Goal: Task Accomplishment & Management: Use online tool/utility

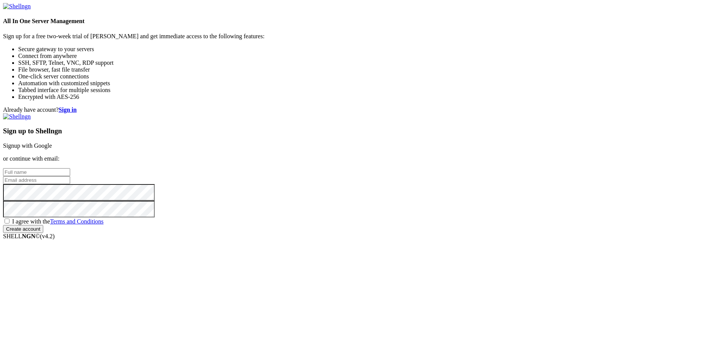
click at [52, 143] on link "Signup with Google" at bounding box center [27, 146] width 49 height 6
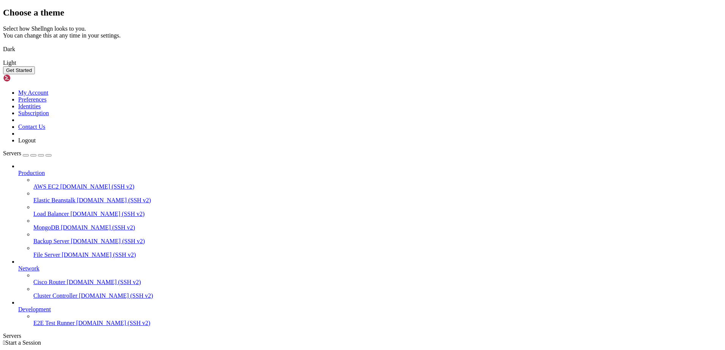
click at [3, 44] on img at bounding box center [3, 44] width 0 height 0
click at [35, 74] on button "Get Started" at bounding box center [19, 70] width 32 height 8
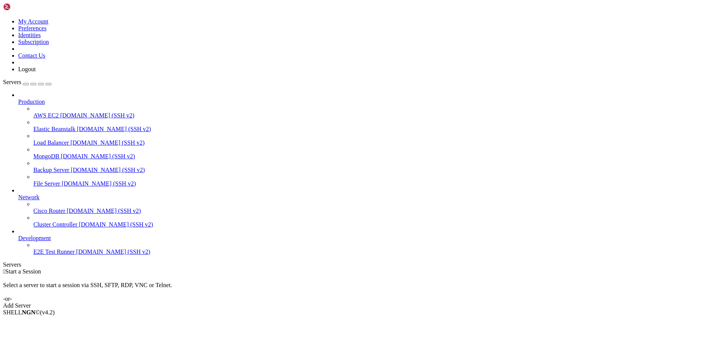
click at [282, 268] on div " Start a Session Select a server to start a session via SSH, SFTP, RDP, VNC or…" at bounding box center [362, 288] width 719 height 41
click at [45, 99] on span "Production" at bounding box center [31, 102] width 27 height 6
click at [61, 126] on span "Elastic Beanstalk" at bounding box center [54, 129] width 42 height 6
click at [77, 126] on span "demo.shellngn.com (SSH v2)" at bounding box center [114, 129] width 74 height 6
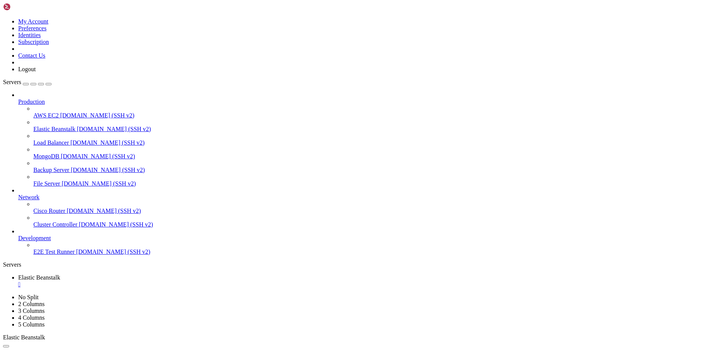
click at [152, 275] on link "Elastic Beanstalk " at bounding box center [370, 282] width 704 height 14
click at [155, 281] on div "" at bounding box center [370, 284] width 704 height 7
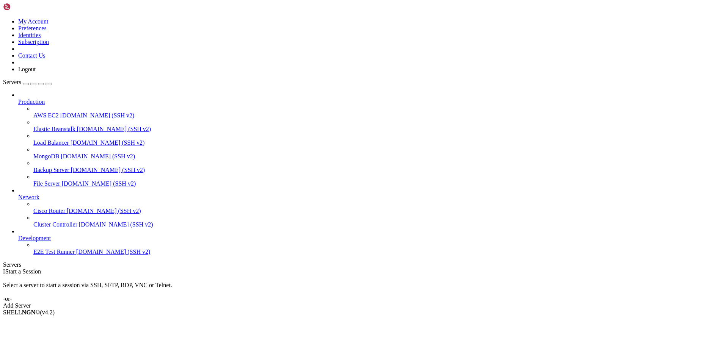
click at [56, 242] on link "Development" at bounding box center [370, 238] width 704 height 7
click at [43, 221] on span "Cluster Controller" at bounding box center [55, 224] width 44 height 6
click at [47, 208] on span "Cisco Router" at bounding box center [49, 211] width 32 height 6
click at [60, 112] on span "demo.shellngn.com (SSH v2)" at bounding box center [97, 115] width 74 height 6
click at [53, 126] on span "Elastic Beanstalk" at bounding box center [54, 129] width 42 height 6
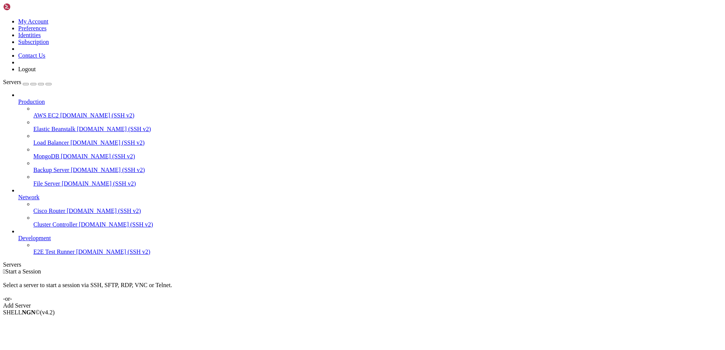
click at [50, 140] on span "Load Balancer" at bounding box center [51, 143] width 36 height 6
click at [50, 115] on ul "AWS EC2 demo.shellngn.com (SSH v2) Elastic Beanstalk demo.shellngn.com (SSH v2)…" at bounding box center [370, 146] width 704 height 82
click at [52, 153] on link "MongoDB demo.shellngn.com (SSH v2)" at bounding box center [377, 156] width 689 height 7
click at [54, 180] on span "File Server" at bounding box center [46, 183] width 27 height 6
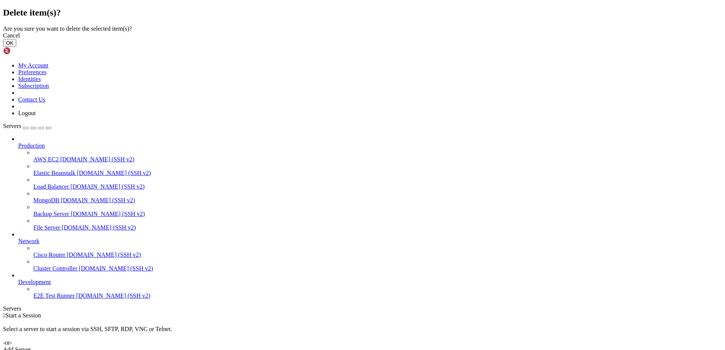
click at [16, 47] on button "OK" at bounding box center [9, 43] width 13 height 8
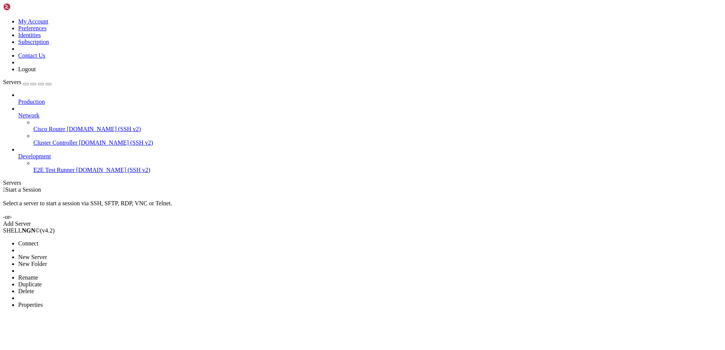
click at [87, 288] on li "Delete" at bounding box center [52, 291] width 69 height 7
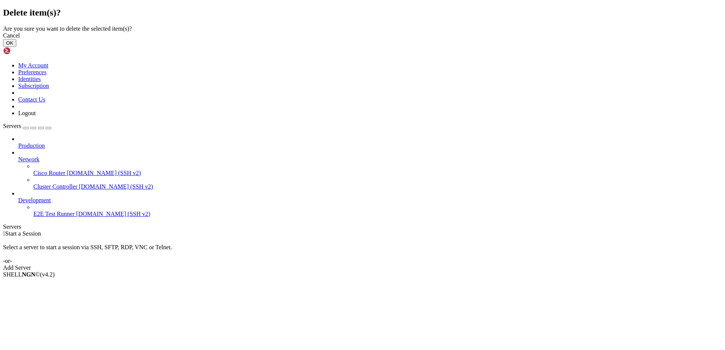
click at [16, 47] on button "OK" at bounding box center [9, 43] width 13 height 8
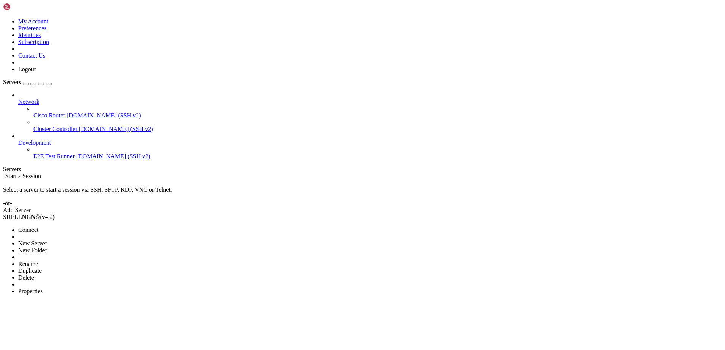
click at [34, 275] on span "Delete" at bounding box center [26, 278] width 16 height 6
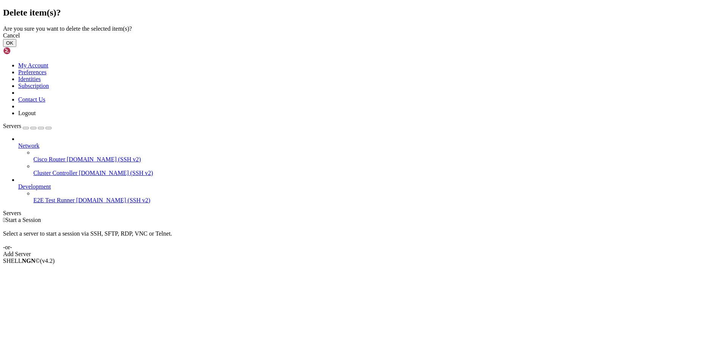
click at [16, 47] on button "OK" at bounding box center [9, 43] width 13 height 8
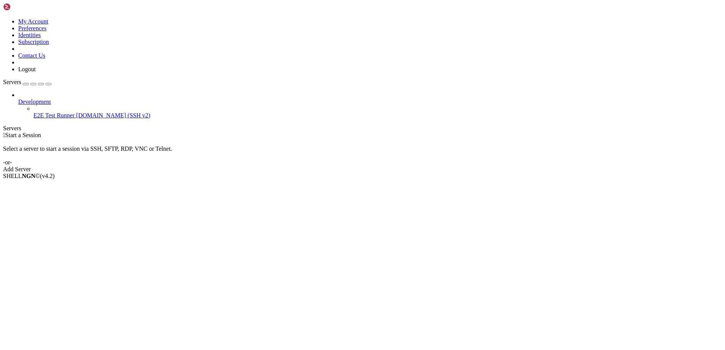
drag, startPoint x: 30, startPoint y: 67, endPoint x: 31, endPoint y: 48, distance: 19.4
click at [72, 234] on li "Delete" at bounding box center [52, 237] width 69 height 7
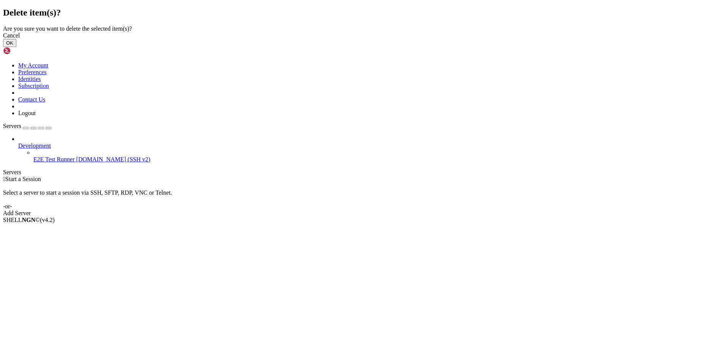
click at [16, 47] on button "OK" at bounding box center [9, 43] width 13 height 8
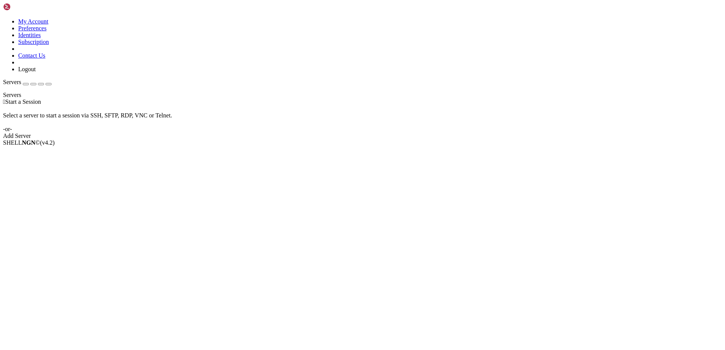
click at [407, 137] on div "Add Server" at bounding box center [362, 136] width 719 height 7
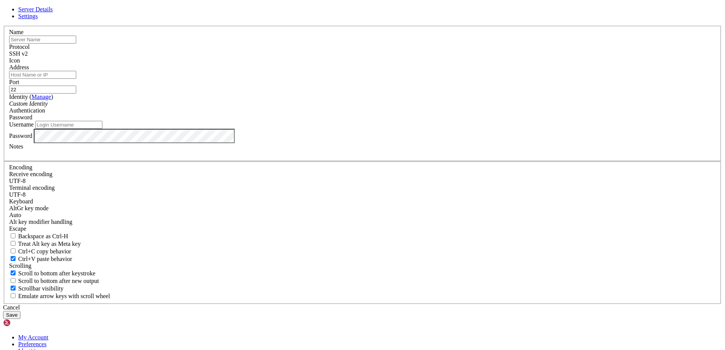
click at [76, 44] on input "text" at bounding box center [42, 40] width 67 height 8
click at [412, 57] on div "SSH v2" at bounding box center [362, 53] width 707 height 7
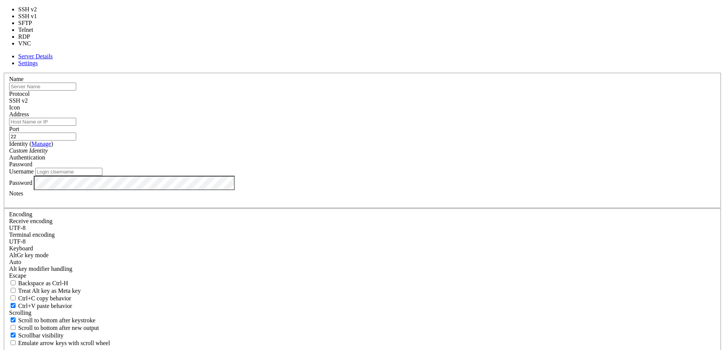
click at [411, 104] on div "SSH v2" at bounding box center [362, 100] width 707 height 7
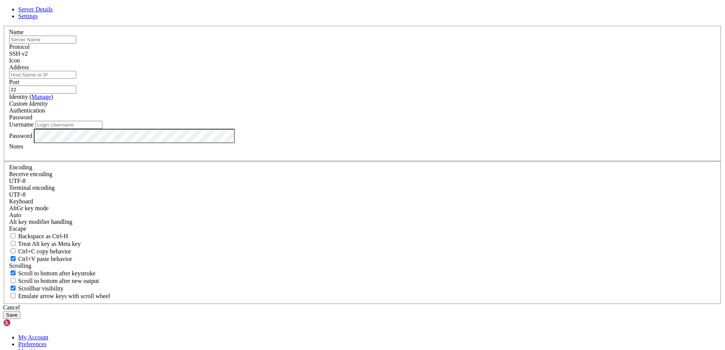
click at [9, 64] on span at bounding box center [9, 64] width 0 height 0
click at [76, 44] on input "text" at bounding box center [42, 40] width 67 height 8
type input "I"
type input "Bati's Server"
click at [76, 79] on input "Address" at bounding box center [42, 75] width 67 height 8
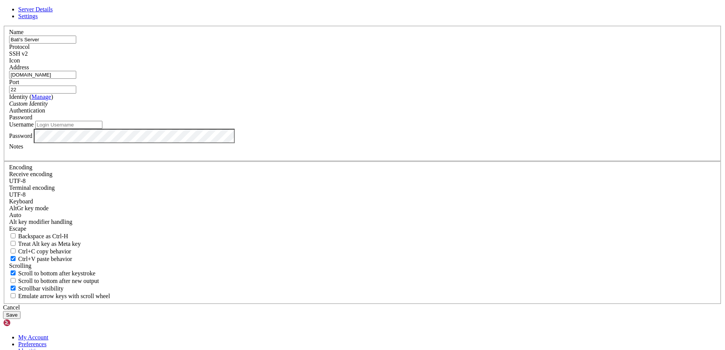
type input "[DOMAIN_NAME]"
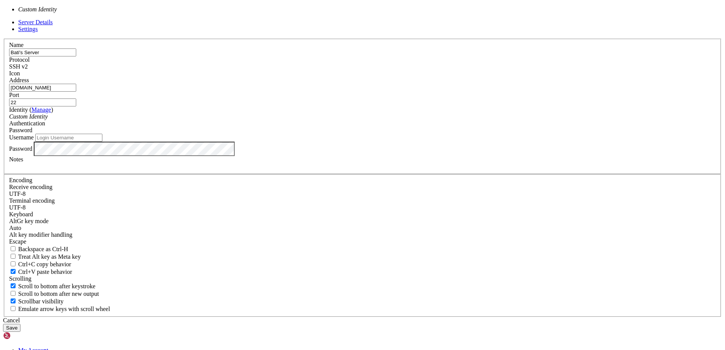
click at [358, 120] on div "Custom Identity" at bounding box center [362, 116] width 707 height 7
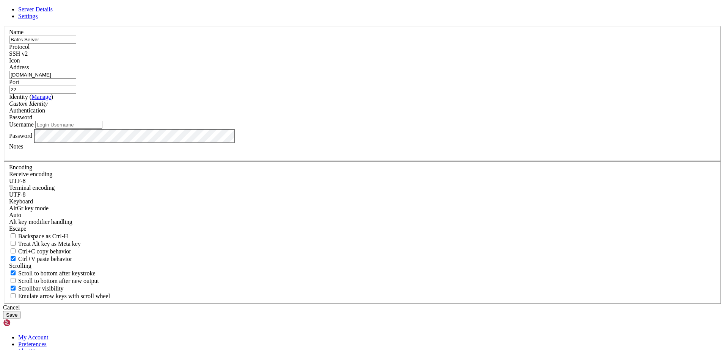
click at [102, 129] on input "Username" at bounding box center [68, 125] width 67 height 8
type input "bati"
click at [614, 197] on div "Server Details Settings Name Bati's Server Protocol SSH v2 Icon" at bounding box center [362, 162] width 719 height 313
click at [420, 121] on div "Password" at bounding box center [362, 117] width 707 height 7
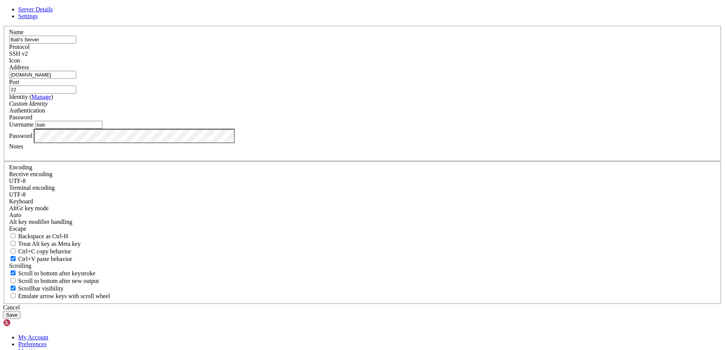
click at [472, 148] on div "Name Bati's Server Protocol SSH v2 Icon Address bati.me Port 22" at bounding box center [362, 165] width 719 height 279
click at [20, 311] on button "Save" at bounding box center [11, 315] width 17 height 8
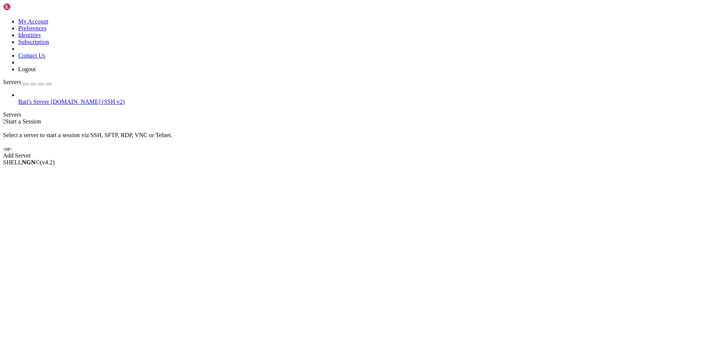
click at [141, 125] on div "Select a server to start a session via SSH, SFTP, RDP, VNC or Telnet. -or-" at bounding box center [362, 138] width 719 height 27
click at [51, 99] on span "[DOMAIN_NAME] (SSH v2)" at bounding box center [88, 102] width 74 height 6
click at [38, 172] on span "Connect" at bounding box center [28, 175] width 20 height 6
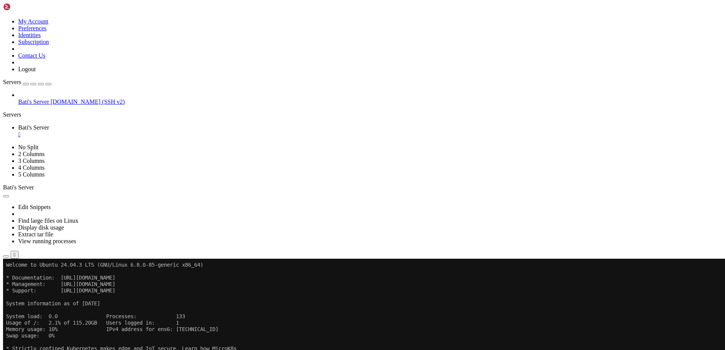
click at [203, 331] on x-row "Memory usage: 10% IPv4 address for ens6: 217.154.164.154" at bounding box center [317, 329] width 623 height 6
click at [69, 277] on x-row "* Documentation: https://help.ubuntu.com" at bounding box center [317, 278] width 623 height 6
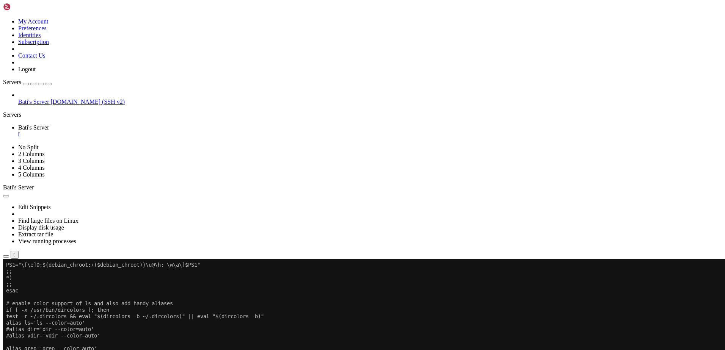
scroll to position [735, 0]
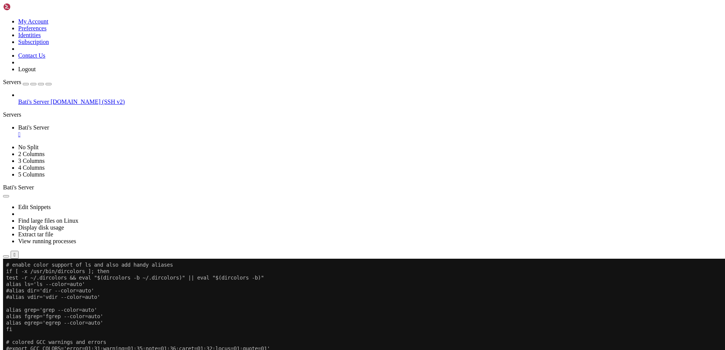
click at [3, 18] on link at bounding box center [3, 18] width 0 height 0
click at [47, 31] on link "Preferences" at bounding box center [32, 28] width 28 height 6
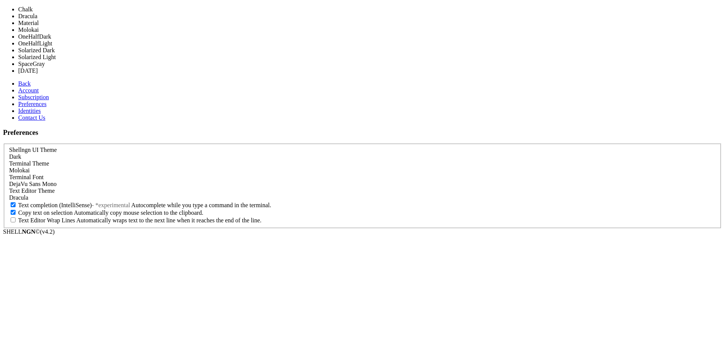
click at [216, 167] on div "Molokai" at bounding box center [362, 170] width 707 height 7
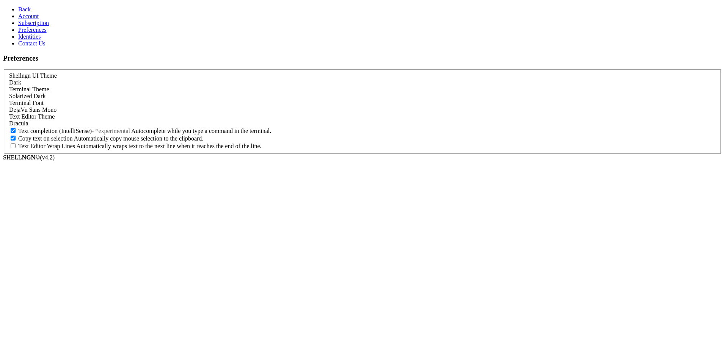
click at [31, 8] on link "Back" at bounding box center [24, 9] width 13 height 6
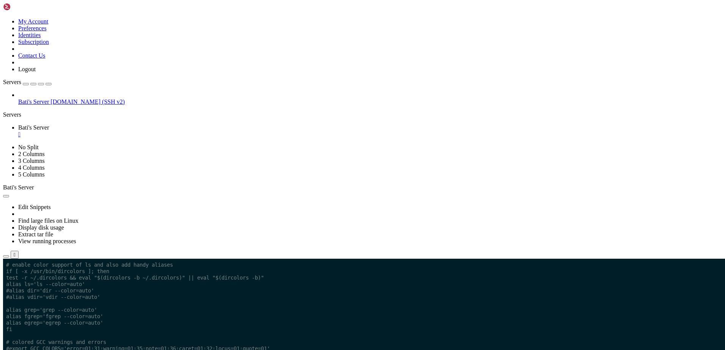
scroll to position [735, 0]
click at [3, 18] on icon at bounding box center [3, 18] width 0 height 0
click at [47, 31] on link "Preferences" at bounding box center [32, 28] width 28 height 6
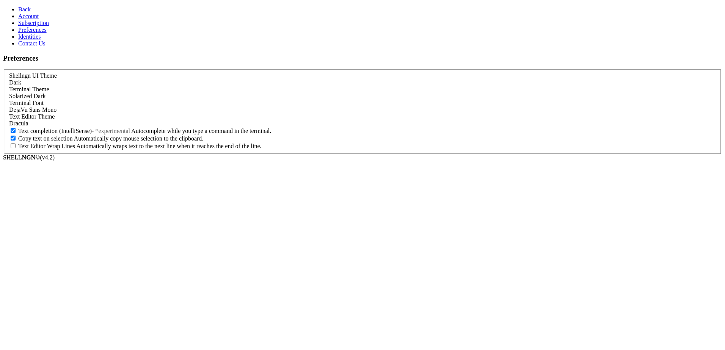
click at [175, 93] on div "Solarized Dark" at bounding box center [362, 96] width 707 height 7
click at [27, 10] on link "Back" at bounding box center [24, 9] width 13 height 6
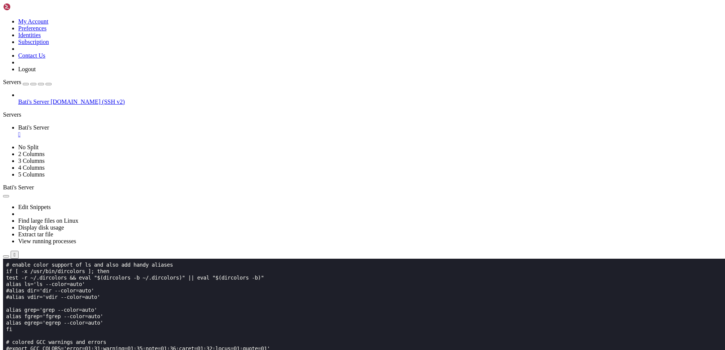
scroll to position [748, 0]
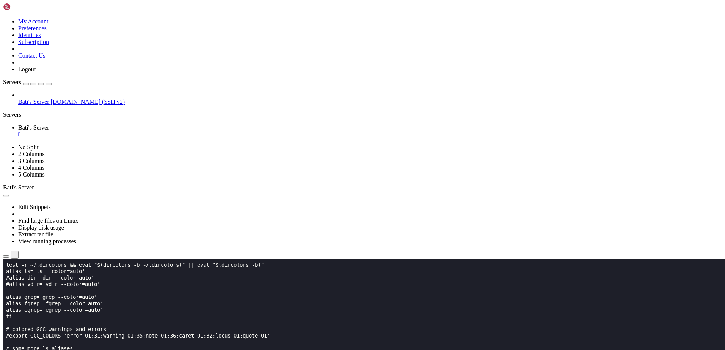
drag, startPoint x: 87, startPoint y: 548, endPoint x: 6, endPoint y: 548, distance: 81.1
copy x-row "-sh: 7: source: not found"
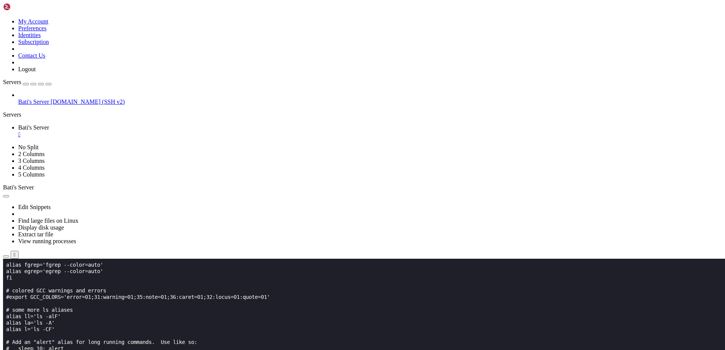
scroll to position [799, 0]
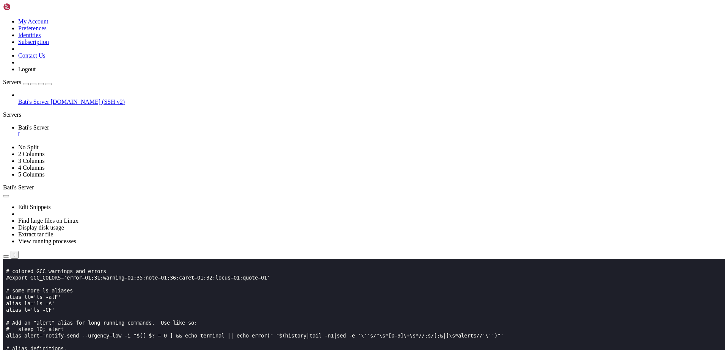
scroll to position [0, 0]
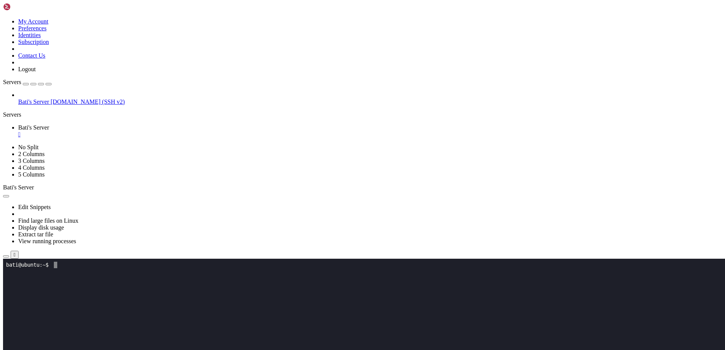
click at [178, 350] on x-row at bounding box center [317, 355] width 623 height 6
click at [31, 266] on x-row "bati@ubuntu:~$" at bounding box center [317, 265] width 623 height 6
click at [173, 320] on x-row at bounding box center [317, 323] width 623 height 6
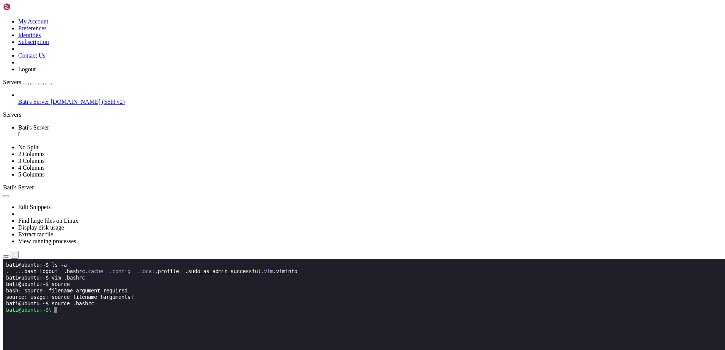
click at [102, 312] on x-row "bati@ubuntu:~$\" at bounding box center [317, 310] width 623 height 6
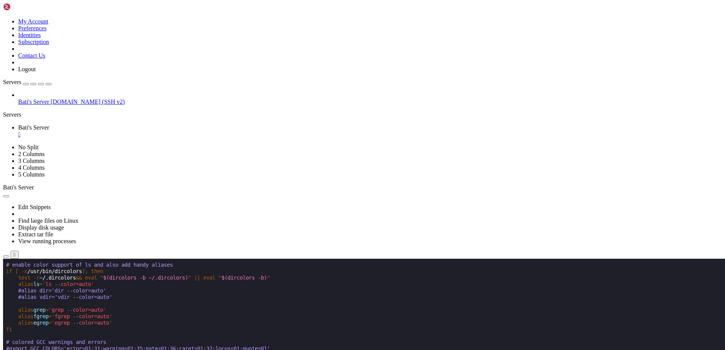
scroll to position [26, 0]
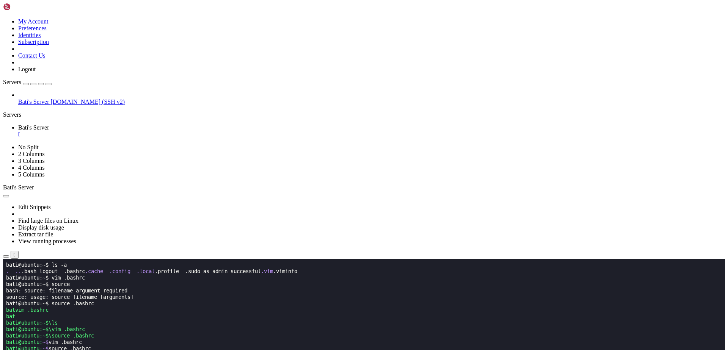
click at [3, 18] on icon at bounding box center [3, 18] width 0 height 0
click at [47, 31] on link "Preferences" at bounding box center [32, 28] width 28 height 6
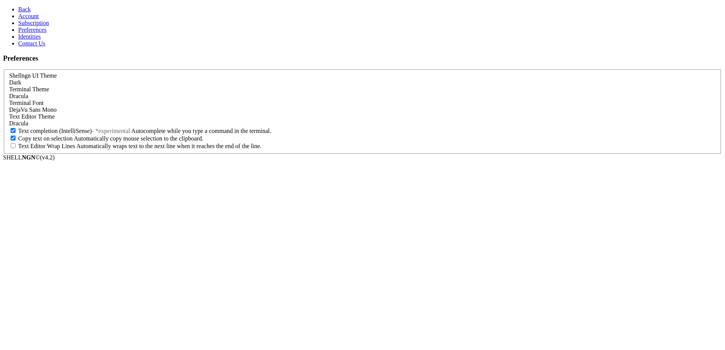
click at [160, 93] on div "Dracula" at bounding box center [362, 96] width 707 height 7
click at [25, 9] on link "Back" at bounding box center [24, 9] width 13 height 6
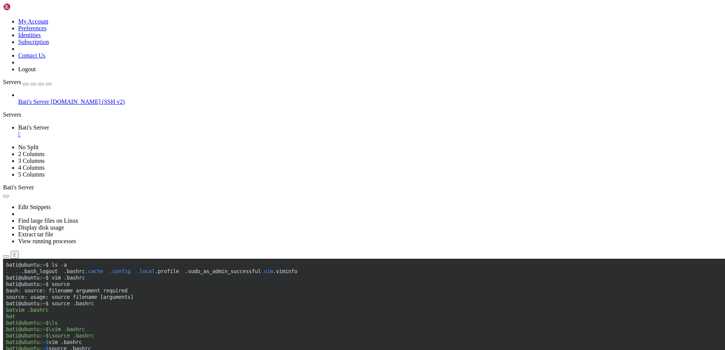
scroll to position [26, 0]
click at [3, 18] on icon at bounding box center [3, 18] width 0 height 0
click at [47, 31] on link "Preferences" at bounding box center [32, 28] width 28 height 6
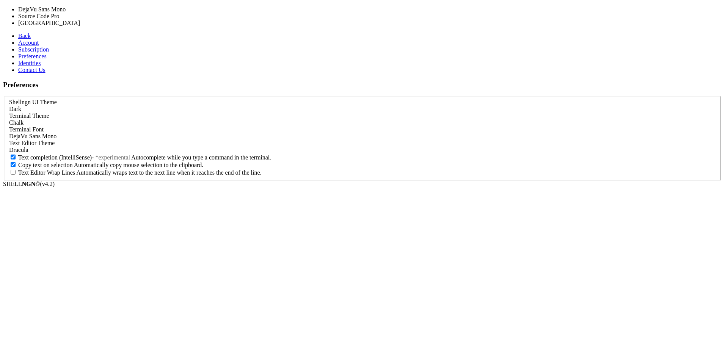
click at [56, 133] on span "DejaVu Sans Mono" at bounding box center [32, 136] width 47 height 6
click at [50, 74] on aside "Back Account Subscription Preferences Identities Contact Us" at bounding box center [362, 53] width 719 height 41
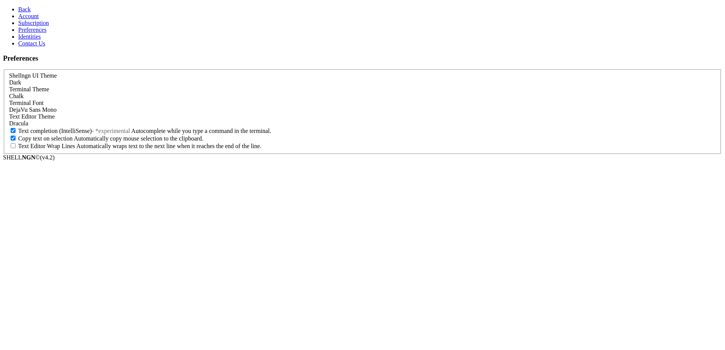
click at [24, 26] on span "Subscription" at bounding box center [33, 23] width 31 height 6
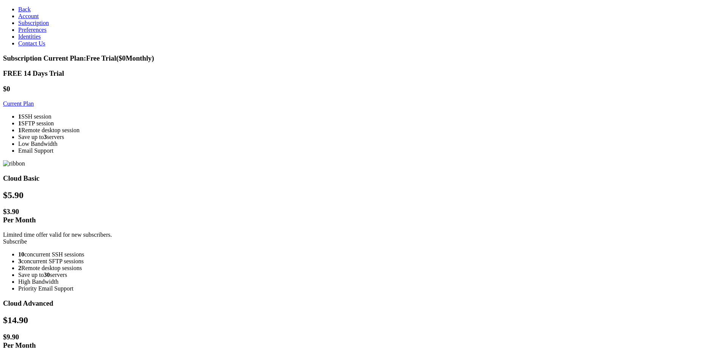
click at [172, 120] on li "1 SSH session" at bounding box center [370, 116] width 704 height 7
click at [119, 142] on section "Subscription Current Plan: Free Trial ($ 0 Monthly) FREE 14 Days Trial $0 Curre…" at bounding box center [362, 340] width 719 height 572
click at [34, 19] on link "Account" at bounding box center [28, 16] width 20 height 6
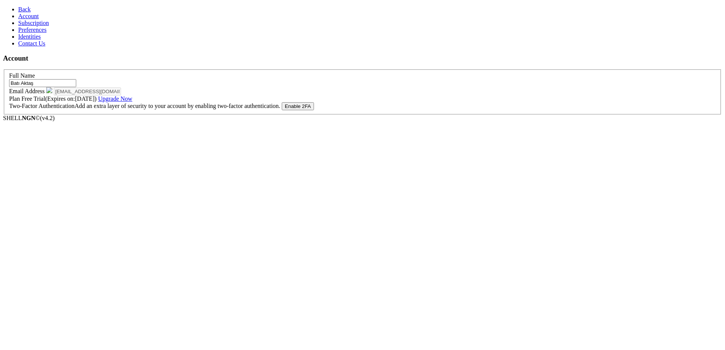
click at [132, 102] on link "Upgrade Now" at bounding box center [115, 99] width 34 height 6
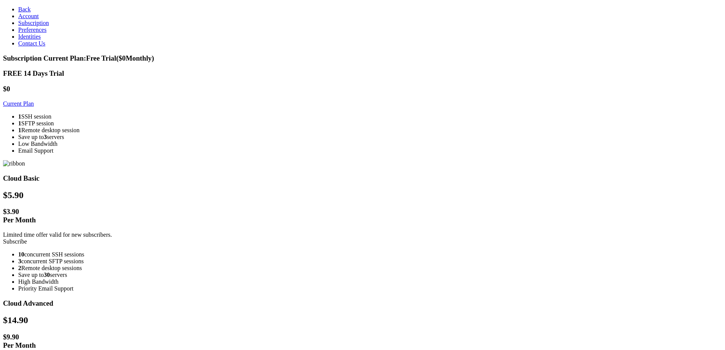
click at [118, 108] on section "Subscription Current Plan: Free Trial ($ 0 Monthly) FREE 14 Days Trial $0 Curre…" at bounding box center [362, 340] width 719 height 572
click at [31, 7] on link "Back" at bounding box center [24, 9] width 13 height 6
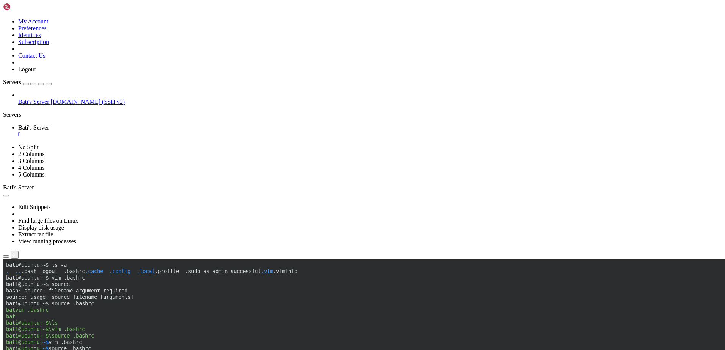
scroll to position [26, 0]
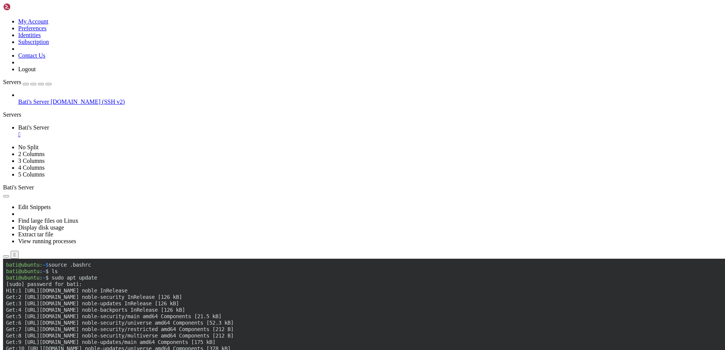
scroll to position [122, 0]
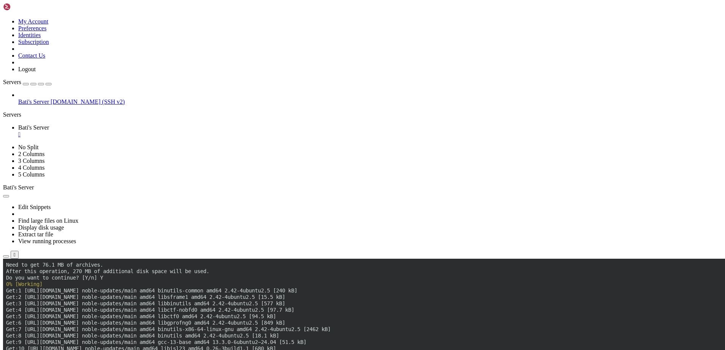
click at [3, 18] on link at bounding box center [3, 18] width 0 height 0
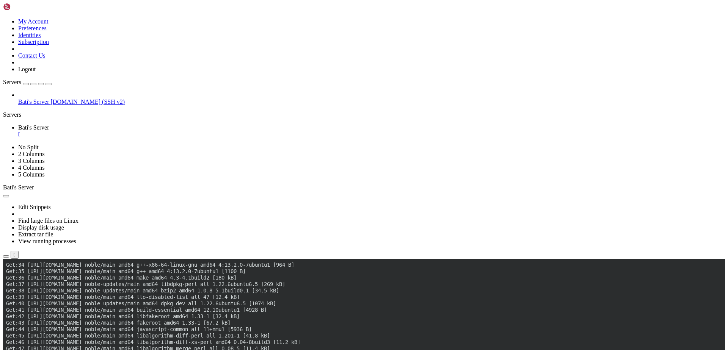
click at [3, 18] on link at bounding box center [3, 18] width 0 height 0
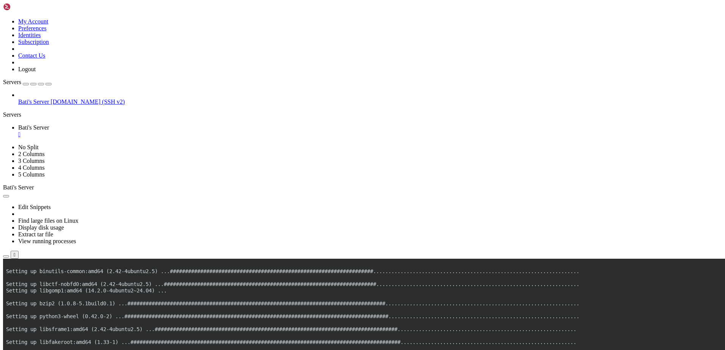
drag, startPoint x: 95, startPoint y: 5, endPoint x: 104, endPoint y: 14, distance: 13.2
click at [3, 118] on div at bounding box center [3, 118] width 0 height 0
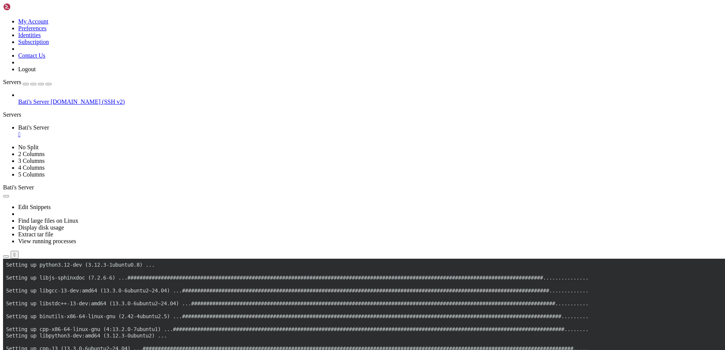
scroll to position [2494, 0]
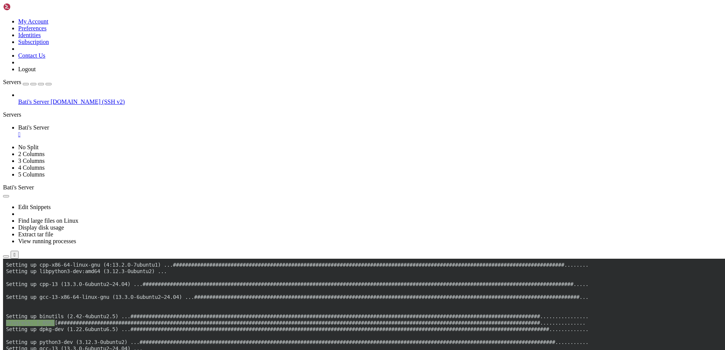
click at [3, 144] on icon at bounding box center [3, 144] width 0 height 0
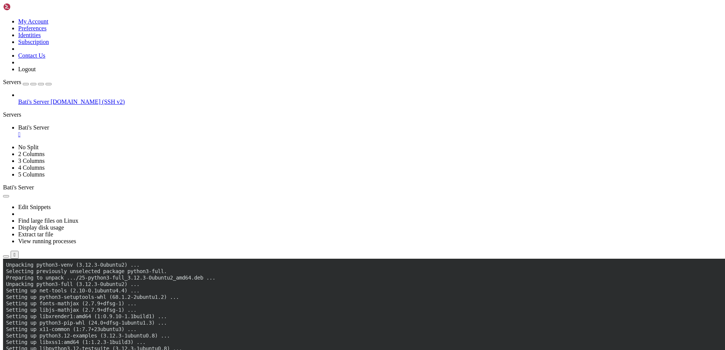
scroll to position [3751, 0]
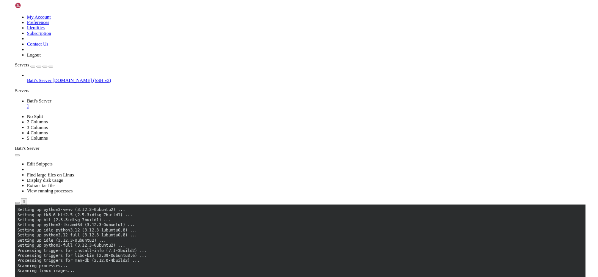
scroll to position [3893, 0]
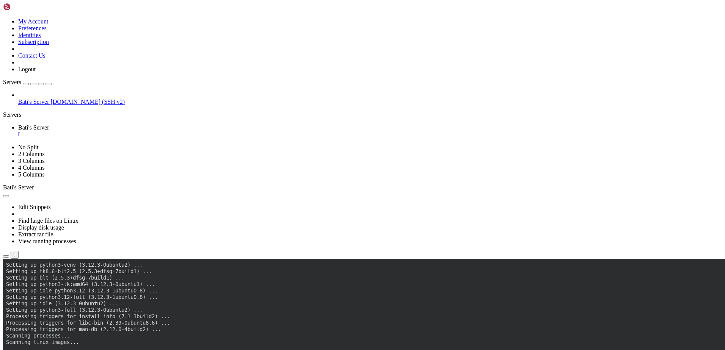
drag, startPoint x: 114, startPoint y: 543, endPoint x: 6, endPoint y: 413, distance: 168.3
copy div "bati@ubuntu : ~ $ sudo pip3 install webssh error : externally-managed-environme…"
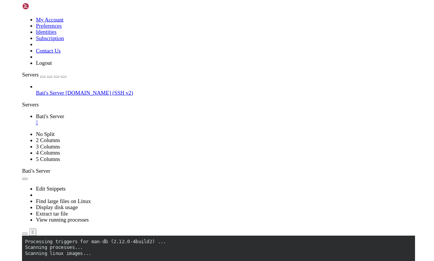
scroll to position [3958, 0]
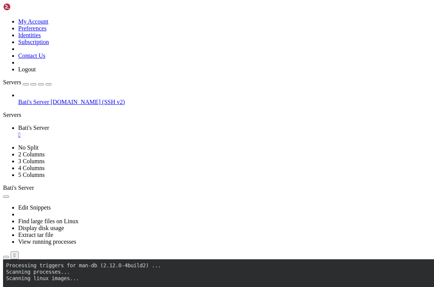
click at [103, 13] on div "My Account Preferences Identities Subscription Contact Us Logout" at bounding box center [217, 38] width 428 height 70
drag, startPoint x: 104, startPoint y: 10, endPoint x: 70, endPoint y: 18, distance: 34.7
click at [70, 18] on div "My Account Preferences Identities Subscription Contact Us Logout Servers Bati's…" at bounding box center [217, 134] width 428 height 262
click at [8, 111] on div "Servers" at bounding box center [217, 114] width 428 height 7
click at [20, 92] on div "Bati's Server [DOMAIN_NAME] (SSH v2)" at bounding box center [217, 99] width 428 height 14
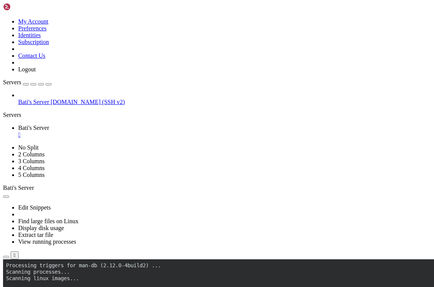
click at [73, 11] on div "My Account Preferences Identities Subscription Contact Us Logout" at bounding box center [217, 38] width 428 height 70
click at [49, 84] on icon "button" at bounding box center [49, 84] width 0 height 0
click at [5, 111] on div "Servers" at bounding box center [217, 114] width 428 height 7
click at [75, 18] on div "My Account Preferences Identities Subscription Contact Us Logout Servers Bati's…" at bounding box center [217, 134] width 428 height 262
drag, startPoint x: 75, startPoint y: 18, endPoint x: 98, endPoint y: 16, distance: 22.8
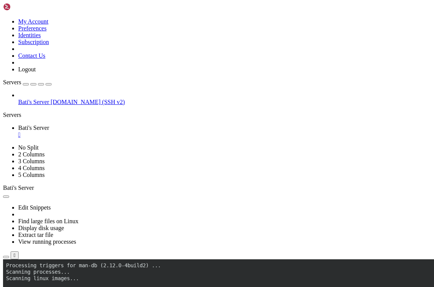
click at [3, 118] on div at bounding box center [3, 118] width 0 height 0
click at [49, 84] on icon "button" at bounding box center [49, 84] width 0 height 0
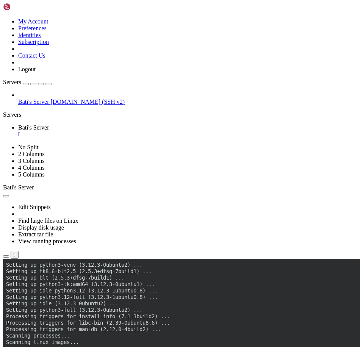
scroll to position [3893, 0]
click at [89, 316] on x-row "Processing triggers for install-info (7.1-3build2) ..." at bounding box center [177, 317] width 343 height 6
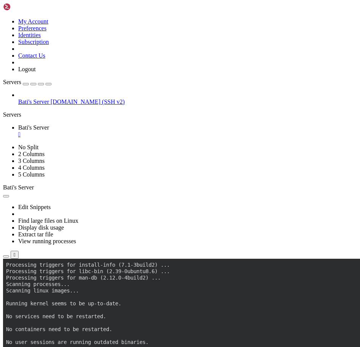
scroll to position [3964, 0]
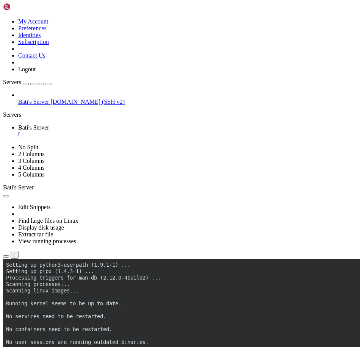
scroll to position [4428, 0]
click at [33, 280] on button "Reconnect" at bounding box center [18, 284] width 30 height 8
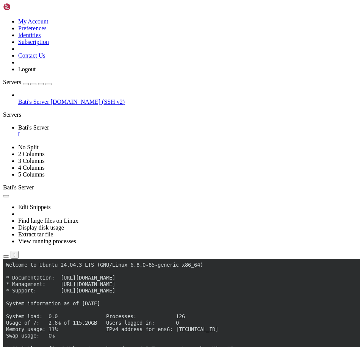
click at [6, 111] on div "Servers" at bounding box center [180, 114] width 354 height 7
click at [38, 323] on span "Connect" at bounding box center [28, 326] width 20 height 6
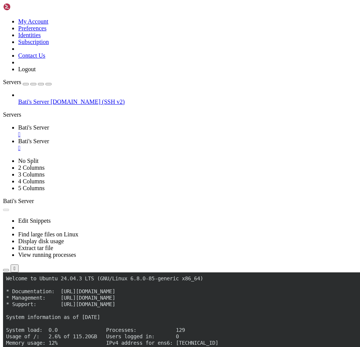
scroll to position [0, 0]
click at [150, 131] on div "" at bounding box center [187, 134] width 339 height 7
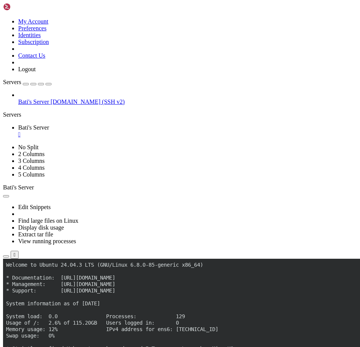
drag, startPoint x: 85, startPoint y: 22, endPoint x: 74, endPoint y: 24, distance: 11.2
click at [49, 84] on icon "button" at bounding box center [49, 84] width 0 height 0
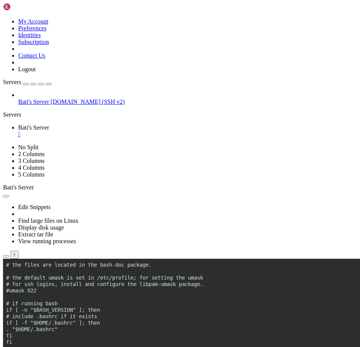
scroll to position [303, 0]
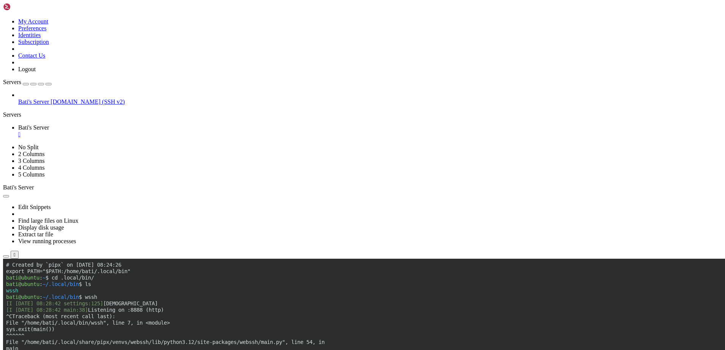
scroll to position [413, 0]
click at [3, 111] on div "Servers" at bounding box center [362, 114] width 719 height 7
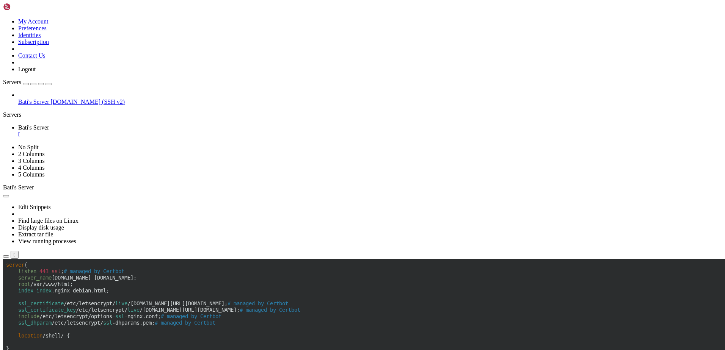
scroll to position [122, 0]
click at [34, 347] on x-row "}" at bounding box center [316, 349] width 620 height 6
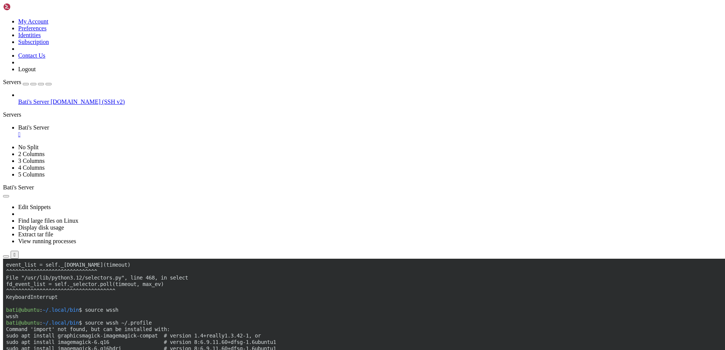
scroll to position [271, 0]
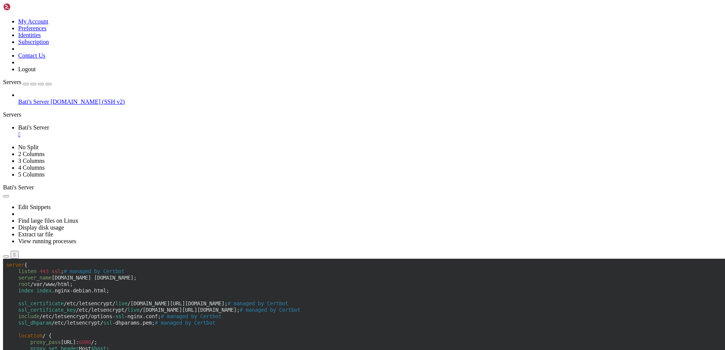
click at [60, 334] on x-row "location / {" at bounding box center [316, 336] width 620 height 6
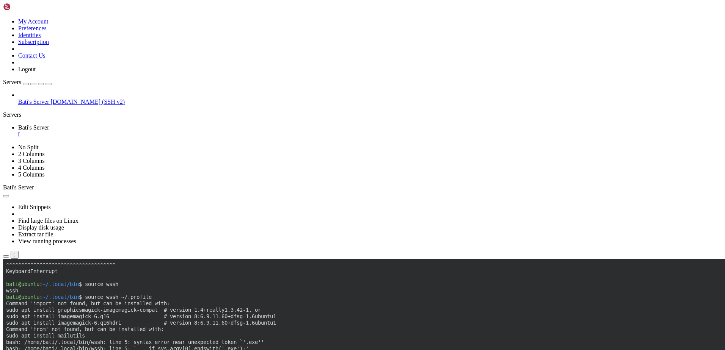
scroll to position [303, 0]
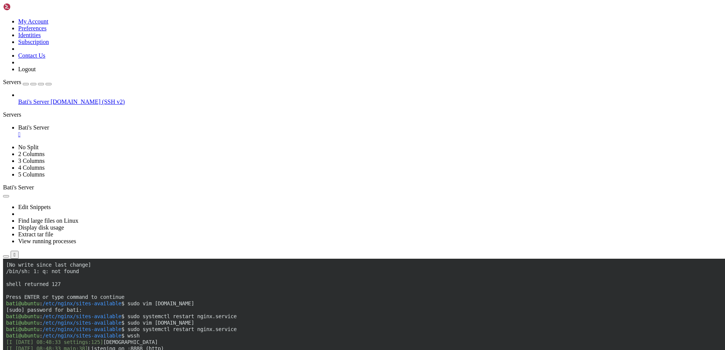
scroll to position [522, 0]
drag, startPoint x: 132, startPoint y: 470, endPoint x: 150, endPoint y: 472, distance: 17.9
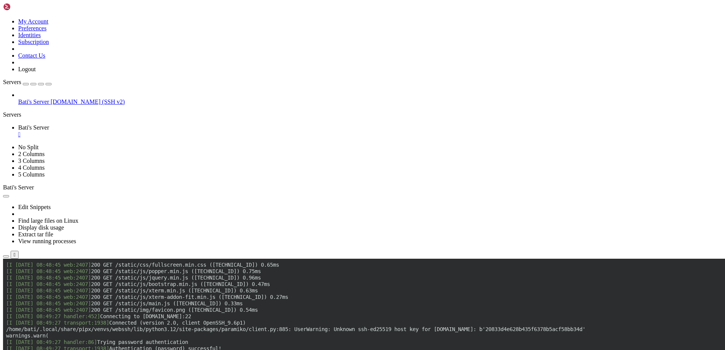
scroll to position [638, 0]
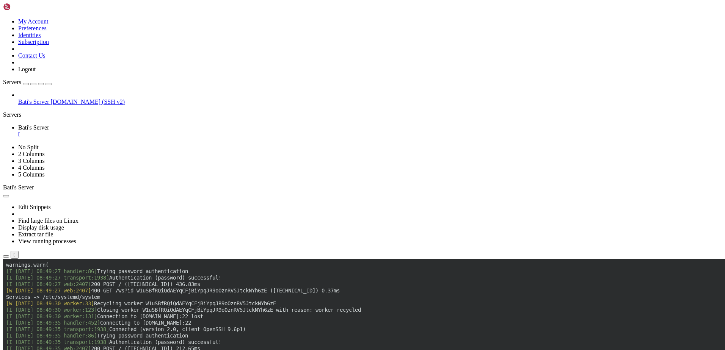
scroll to position [741, 0]
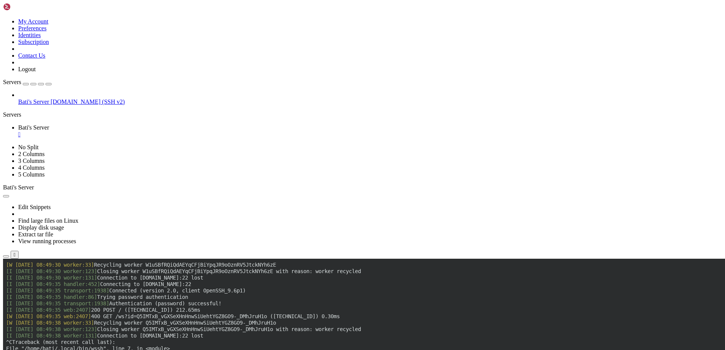
drag, startPoint x: 98, startPoint y: 126, endPoint x: 84, endPoint y: 122, distance: 14.4
click at [84, 122] on div "My Account Preferences Identities Subscription Contact Us Logout Servers Bati's…" at bounding box center [362, 134] width 719 height 262
click at [187, 331] on x-row "[I 251008 08:49:38 worker:123] Closing worker Q5IMTxB_vGXSeXHnHnwSiUehtYGZ8GO9-…" at bounding box center [323, 329] width 634 height 6
click at [189, 332] on x-row "[I 251008 08:49:38 worker:123] Closing worker Q5IMTxB_vGXSeXHnHnwSiUehtYGZ8GO9-…" at bounding box center [323, 329] width 634 height 6
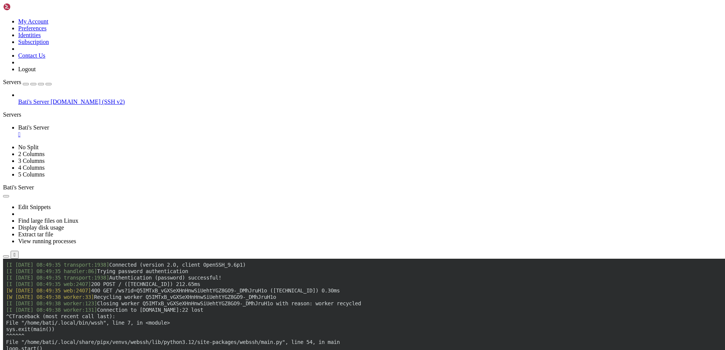
scroll to position [767, 0]
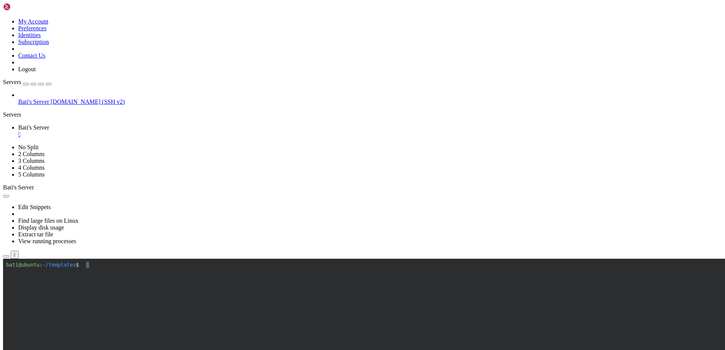
click at [165, 281] on x-row at bounding box center [323, 284] width 634 height 6
click at [176, 274] on x-row at bounding box center [323, 271] width 634 height 6
click at [171, 278] on x-row at bounding box center [323, 278] width 634 height 6
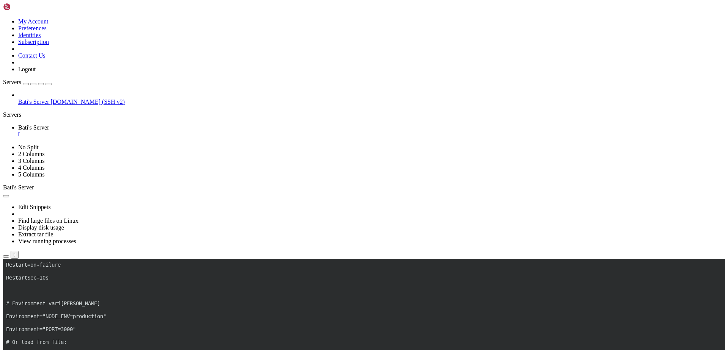
click at [108, 301] on x-row "# Environment vari ables" at bounding box center [323, 304] width 634 height 6
click at [89, 290] on x-row at bounding box center [323, 291] width 634 height 6
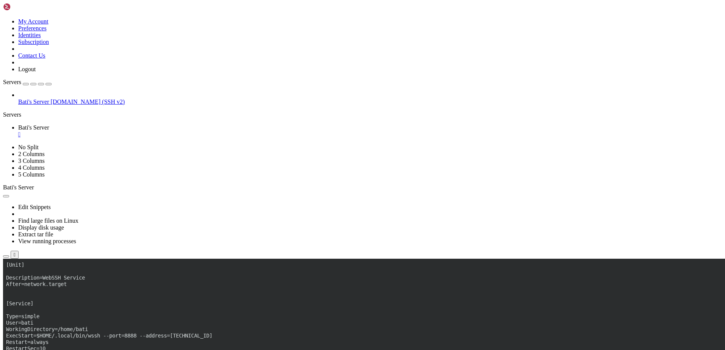
scroll to position [780, 0]
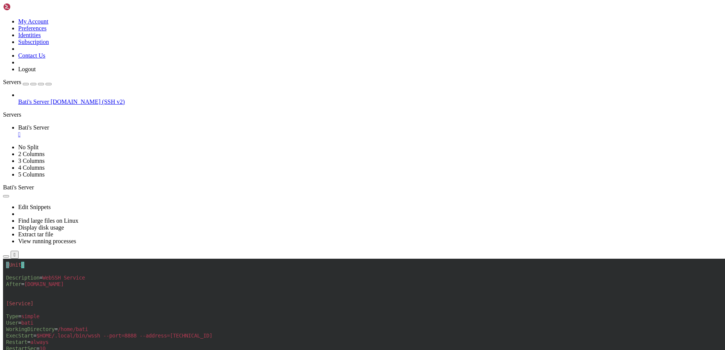
scroll to position [780, 0]
drag, startPoint x: 116, startPoint y: 406, endPoint x: 35, endPoint y: 264, distance: 162.7
click at [44, 272] on x-row "[ Unit ]" at bounding box center [323, 271] width 634 height 6
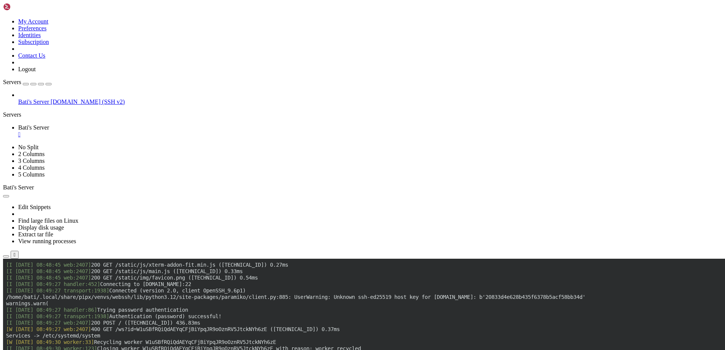
scroll to position [786, 0]
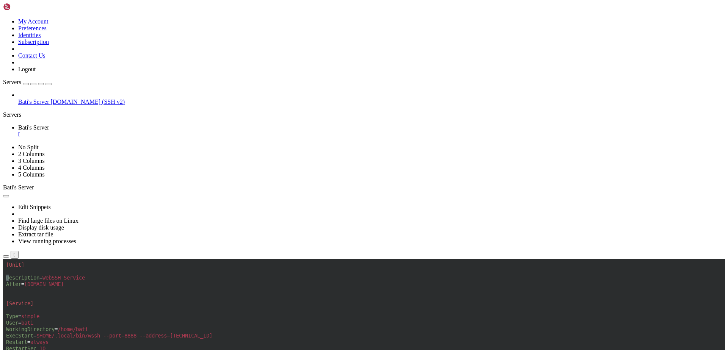
click at [157, 338] on span "$HOME/.local/bin/wssh --port=8888 --address=[TECHNICAL_ID]" at bounding box center [124, 336] width 176 height 6
drag, startPoint x: 102, startPoint y: 411, endPoint x: 2, endPoint y: 264, distance: 177.4
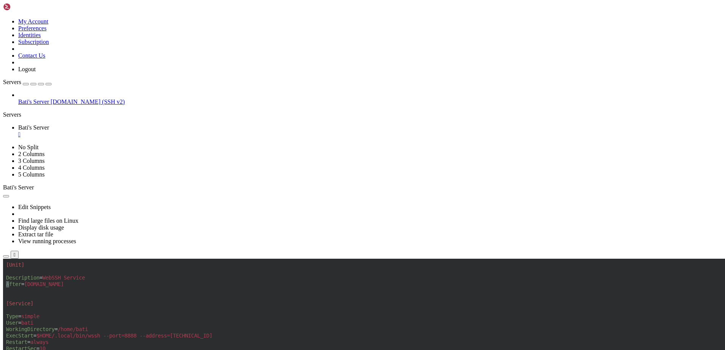
click at [111, 342] on x-row "Restart = always" at bounding box center [323, 342] width 634 height 6
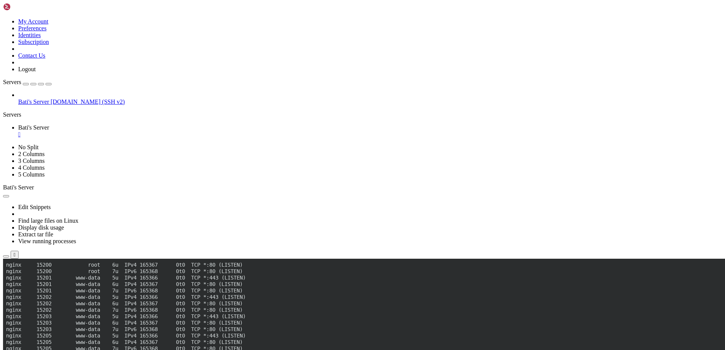
scroll to position [1418, 0]
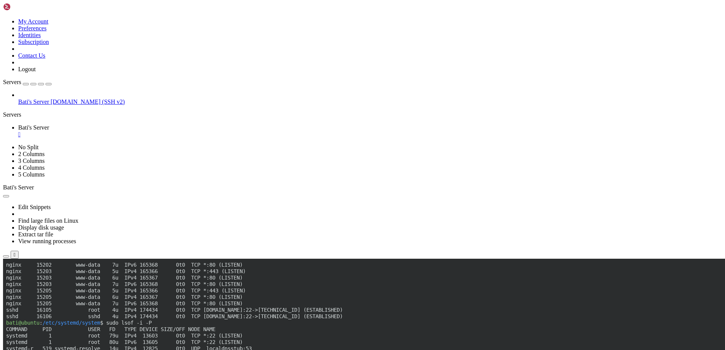
drag, startPoint x: 385, startPoint y: 535, endPoint x: 285, endPoint y: 537, distance: 100.1
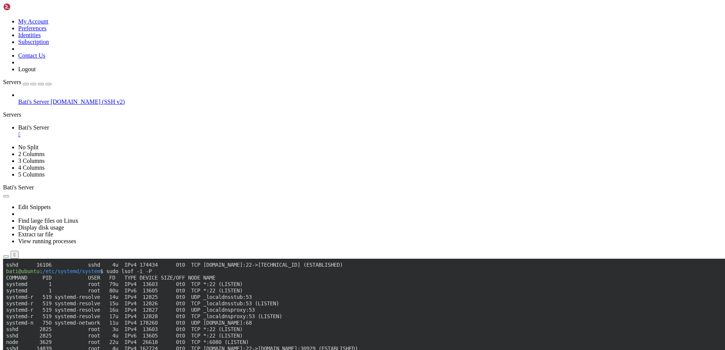
scroll to position [1482, 0]
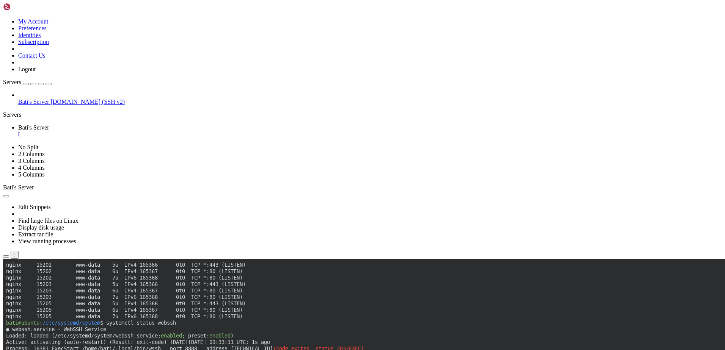
scroll to position [1624, 0]
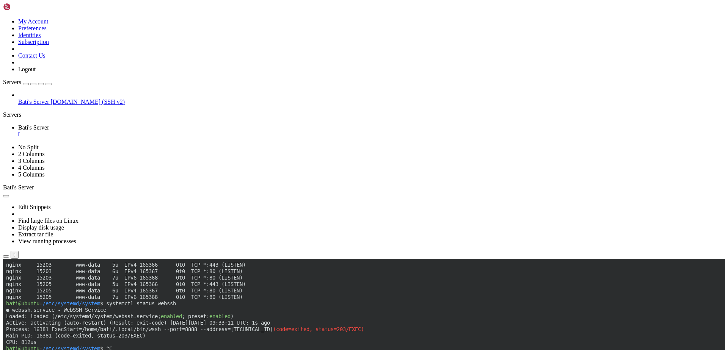
drag, startPoint x: 201, startPoint y: 549, endPoint x: 7, endPoint y: 525, distance: 195.6
drag, startPoint x: 208, startPoint y: 551, endPoint x: 6, endPoint y: 485, distance: 212.5
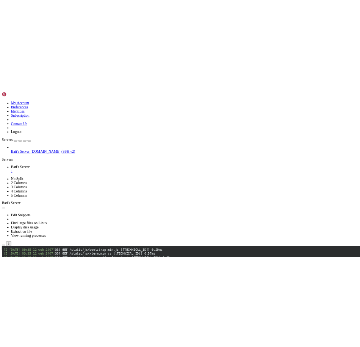
scroll to position [1740, 0]
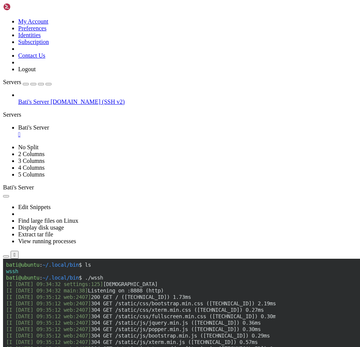
drag, startPoint x: 36, startPoint y: 91, endPoint x: 44, endPoint y: 111, distance: 21.6
click at [36, 92] on div "Bati's Server [DOMAIN_NAME] (SSH v2)" at bounding box center [180, 99] width 354 height 14
click at [49, 84] on icon "button" at bounding box center [49, 84] width 0 height 0
click at [128, 338] on x-row "[I [DATE] 09:35:12 web:2407] 304 GET /static/js/bootstrap.min.js ([TECHNICAL_ID…" at bounding box center [177, 336] width 343 height 6
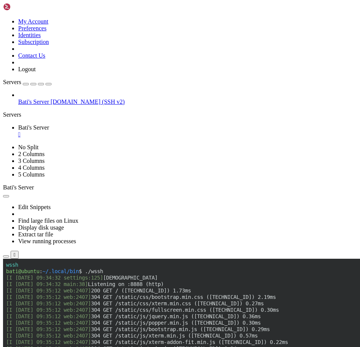
scroll to position [1747, 0]
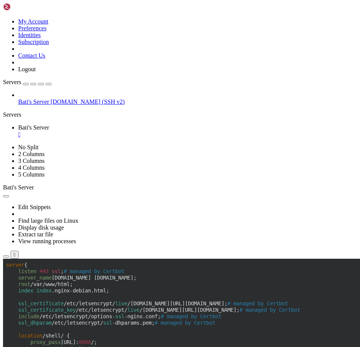
click at [221, 315] on span "# managed by Certbot" at bounding box center [191, 317] width 61 height 6
click at [61, 271] on span "ssl" at bounding box center [56, 271] width 9 height 6
click at [121, 337] on x-row "location /shell/ {" at bounding box center [177, 336] width 343 height 6
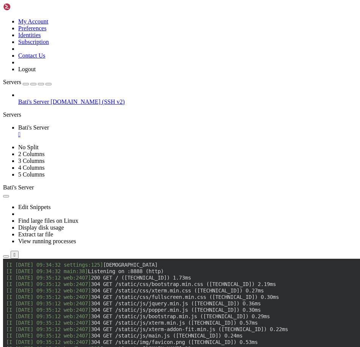
scroll to position [1773, 0]
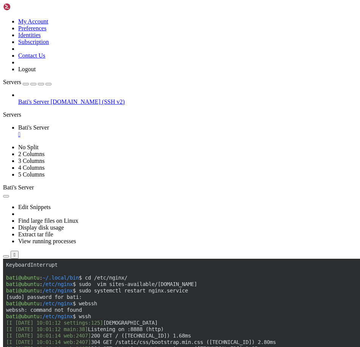
scroll to position [2069, 0]
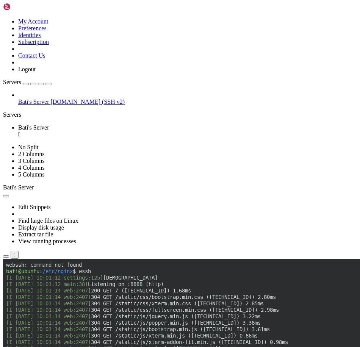
drag, startPoint x: 209, startPoint y: 547, endPoint x: 6, endPoint y: 458, distance: 221.4
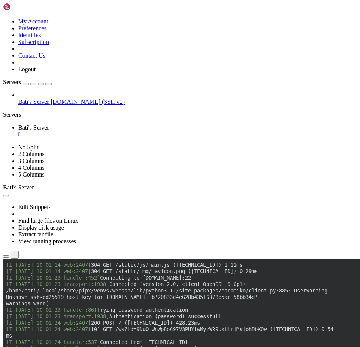
scroll to position [2198, 0]
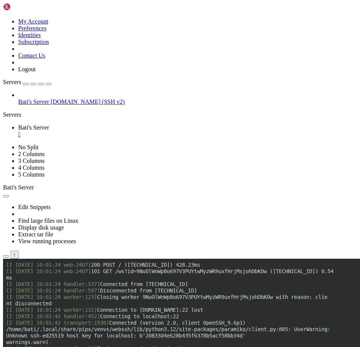
scroll to position [2224, 0]
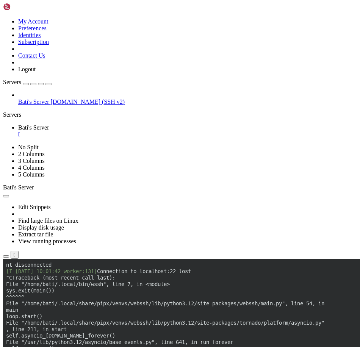
scroll to position [2353, 0]
